Goal: Information Seeking & Learning: Learn about a topic

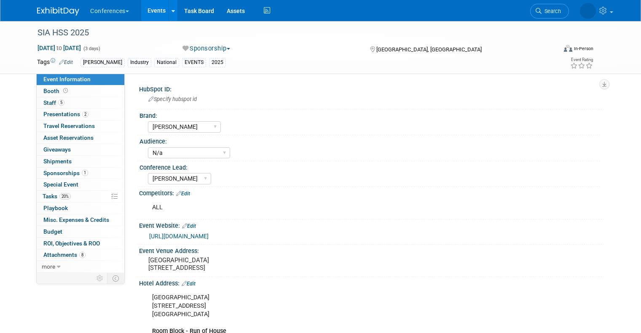
select select "[PERSON_NAME]"
select select "N/a"
select select "[PERSON_NAME]"
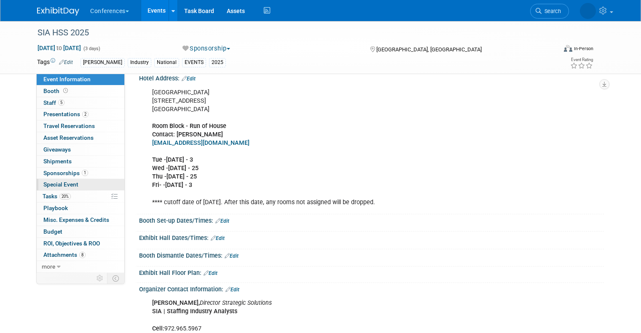
click at [50, 188] on span "Special Event" at bounding box center [60, 184] width 35 height 7
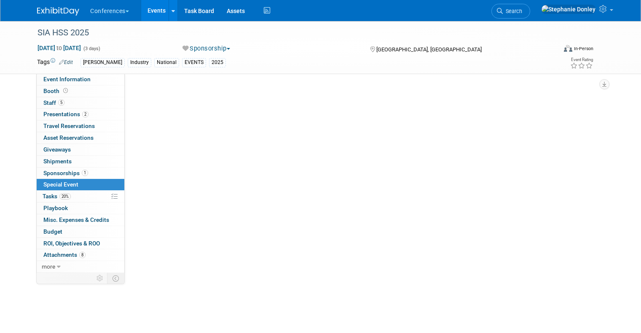
select select "Yes"
select select "[PERSON_NAME]"
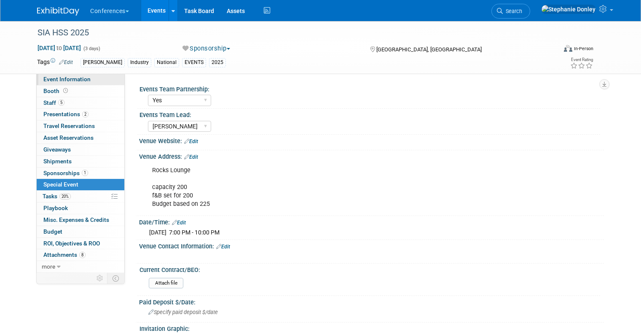
click at [75, 80] on span "Event Information" at bounding box center [66, 79] width 47 height 7
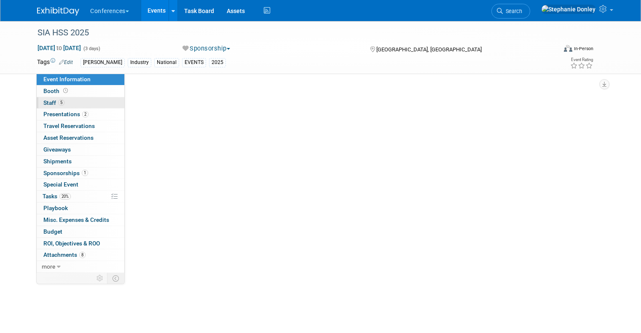
select select "[PERSON_NAME]"
select select "N/a"
select select "[PERSON_NAME]"
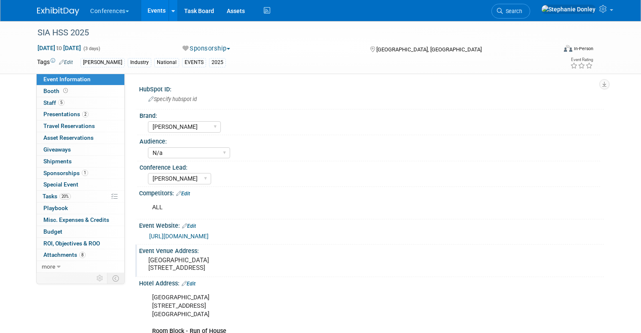
drag, startPoint x: 204, startPoint y: 276, endPoint x: 139, endPoint y: 262, distance: 66.7
click at [145, 262] on div "[GEOGRAPHIC_DATA] [STREET_ADDRESS]" at bounding box center [235, 263] width 181 height 19
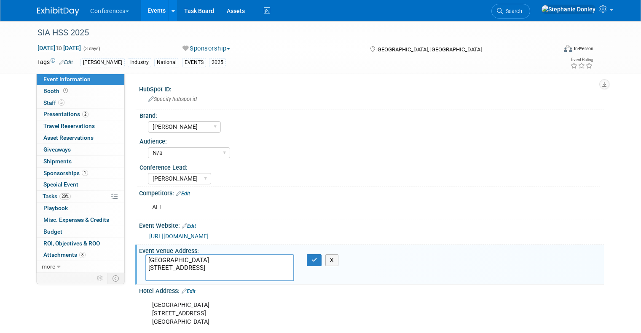
drag, startPoint x: 206, startPoint y: 273, endPoint x: 132, endPoint y: 258, distance: 75.3
click at [139, 258] on div "[GEOGRAPHIC_DATA] [STREET_ADDRESS]" at bounding box center [219, 267] width 161 height 27
click at [52, 112] on span "Presentations 2" at bounding box center [65, 114] width 45 height 7
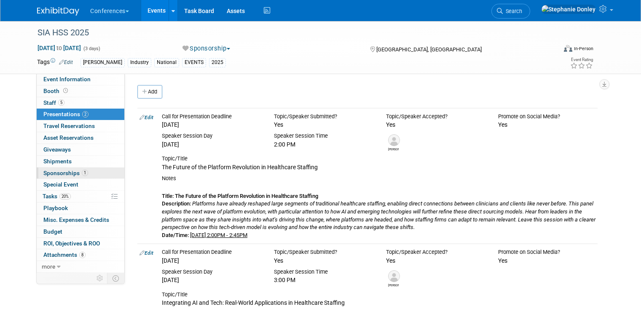
click at [55, 175] on span "Sponsorships 1" at bounding box center [65, 173] width 45 height 7
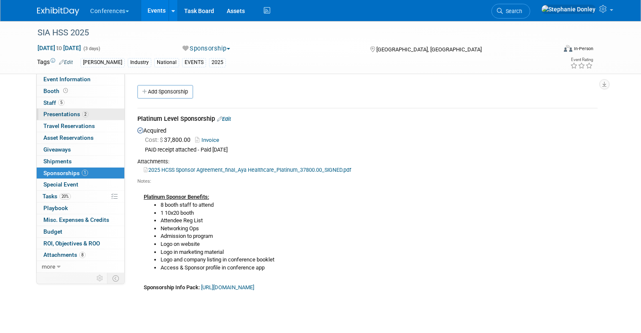
click at [49, 113] on span "Presentations 2" at bounding box center [65, 114] width 45 height 7
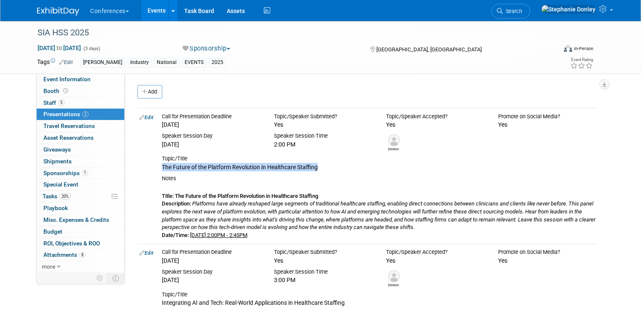
drag, startPoint x: 311, startPoint y: 169, endPoint x: 152, endPoint y: 167, distance: 158.8
click at [155, 167] on div "Topic/Title The Future of the Platform Revolution in Healthcare Staffing" at bounding box center [379, 163] width 448 height 16
copy span "The Future of the Platform Revolution in Healthcare Staffing"
click at [15, 256] on div "SIA HSS 2025 [DATE] to [DATE] (3 days) [DATE] to [DATE] Sponsorship Committed C…" at bounding box center [320, 175] width 641 height 308
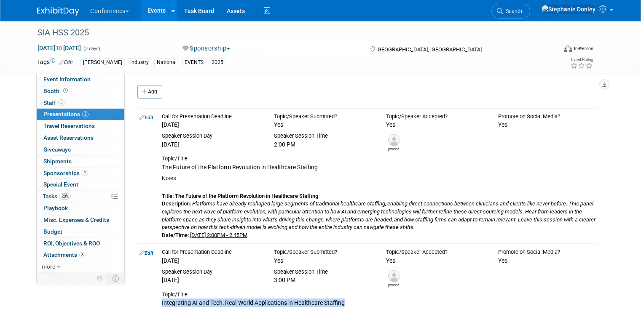
drag, startPoint x: 345, startPoint y: 304, endPoint x: 155, endPoint y: 303, distance: 190.4
click at [155, 303] on div "Topic/Title Integrating AI and Tech: Real-World Applications in Healthcare Staf…" at bounding box center [379, 299] width 448 height 16
copy span "Integrating AI and Tech: Real-World Applications in Healthcare Staffing"
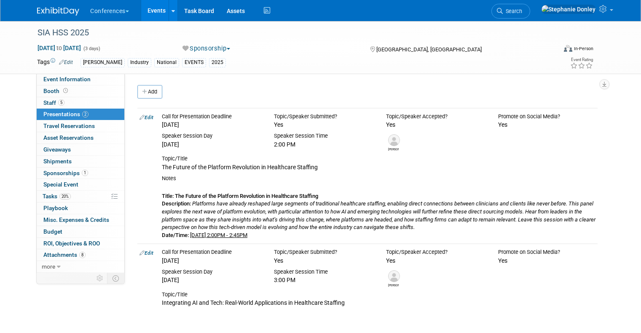
click at [16, 195] on div "SIA HSS 2025 [DATE] to [DATE] (3 days) [DATE] to [DATE] Sponsorship Committed C…" at bounding box center [320, 175] width 641 height 308
